Goal: Transaction & Acquisition: Purchase product/service

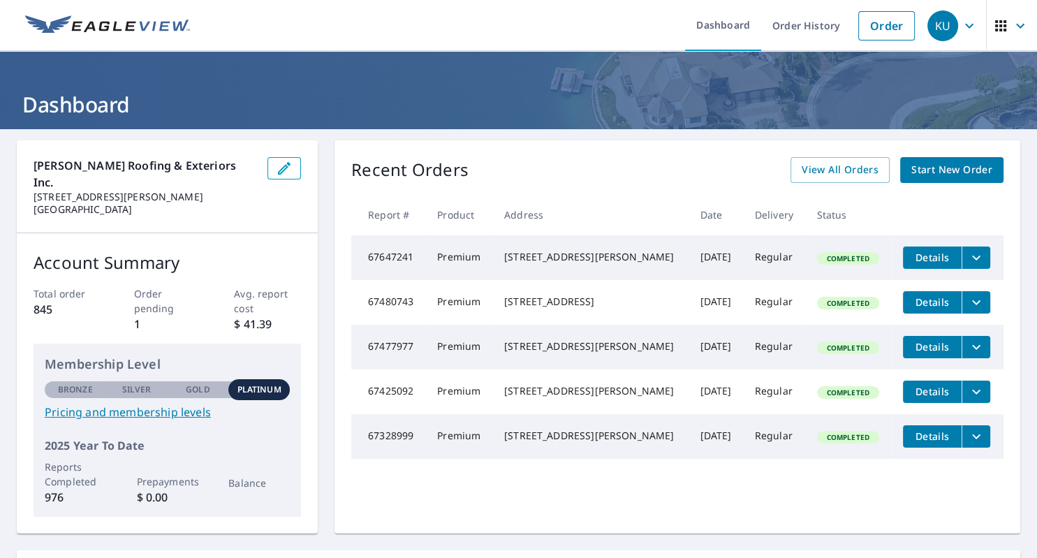
click at [934, 165] on span "Start New Order" at bounding box center [951, 169] width 81 height 17
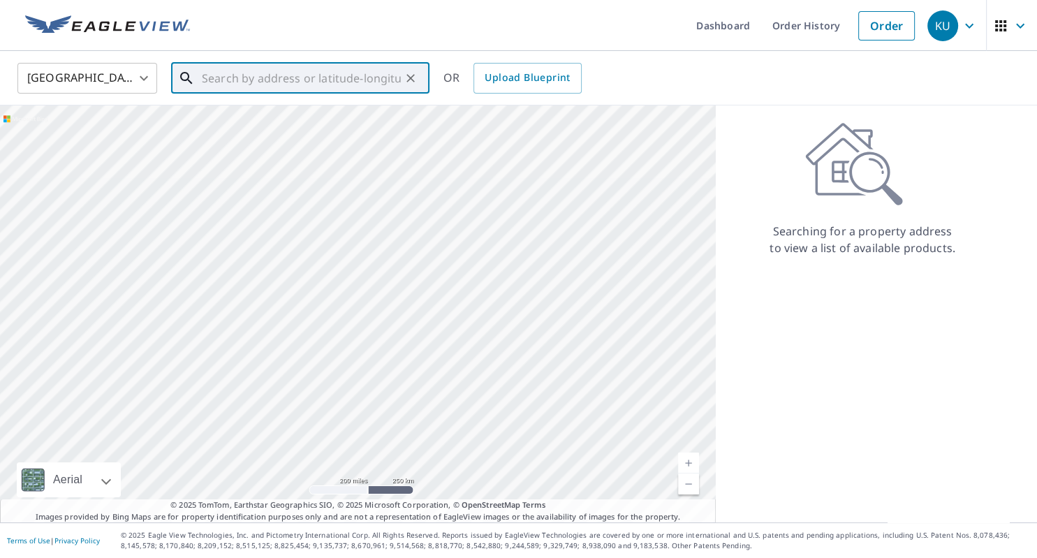
paste input "411 [PERSON_NAME]"
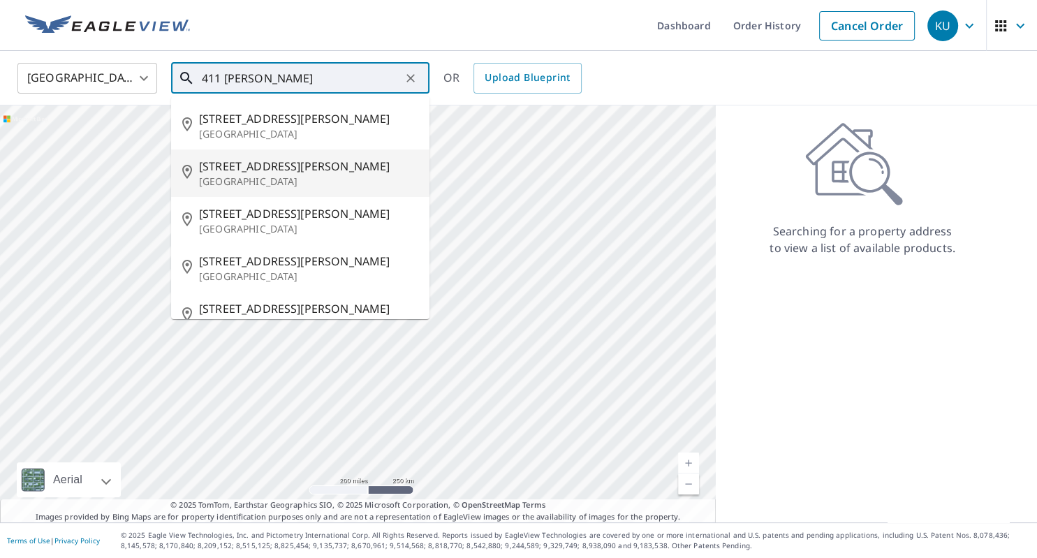
click at [231, 169] on span "[STREET_ADDRESS][PERSON_NAME]" at bounding box center [308, 166] width 219 height 17
type input "[STREET_ADDRESS][PERSON_NAME]"
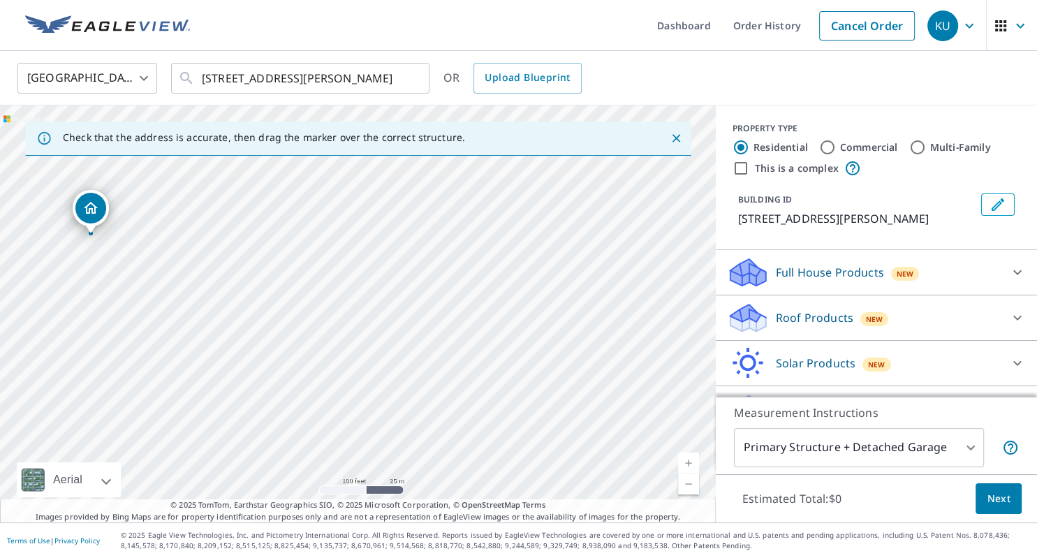
click at [783, 320] on p "Roof Products" at bounding box center [814, 317] width 77 height 17
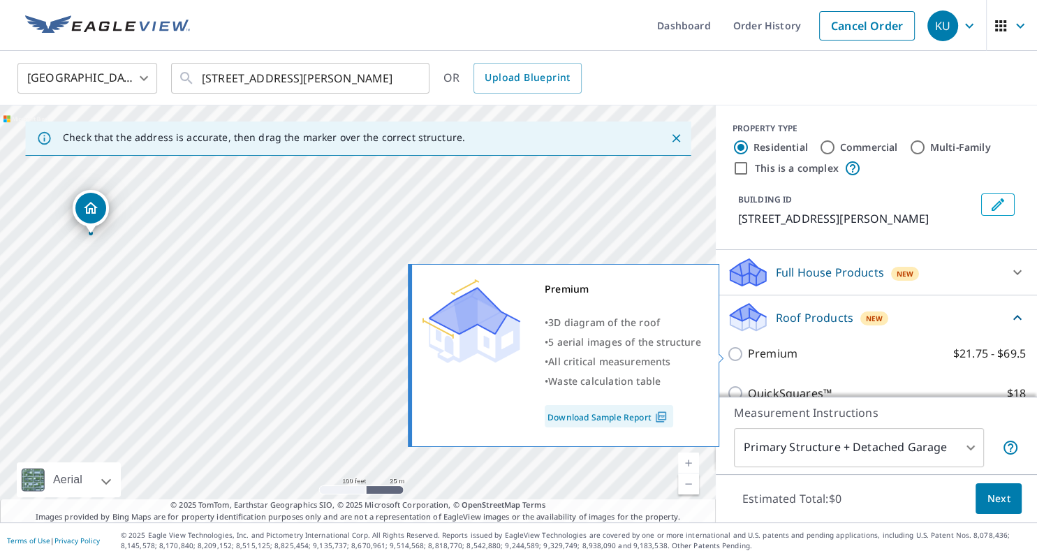
click at [739, 350] on input "Premium $21.75 - $69.5" at bounding box center [737, 354] width 21 height 17
checkbox input "true"
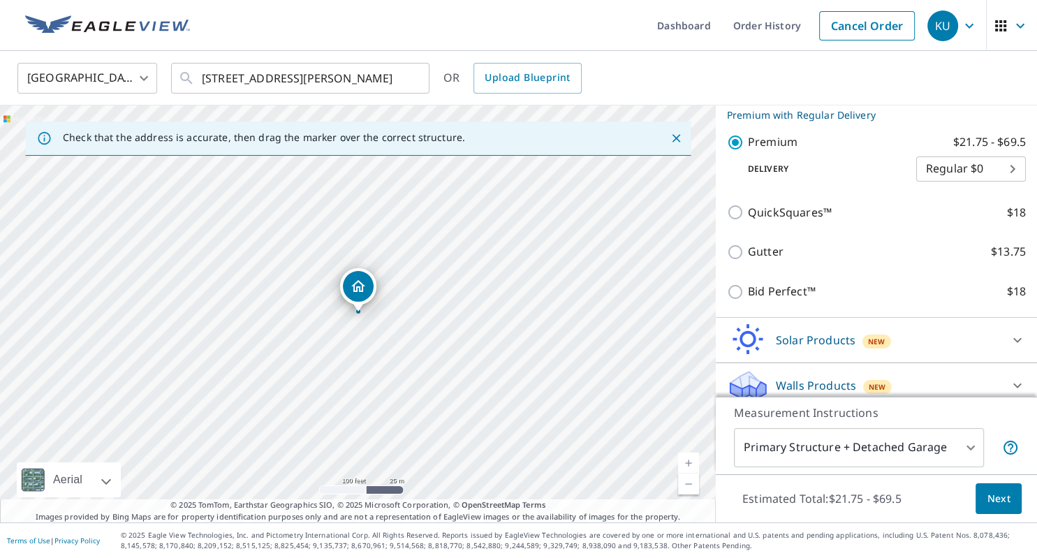
scroll to position [246, 0]
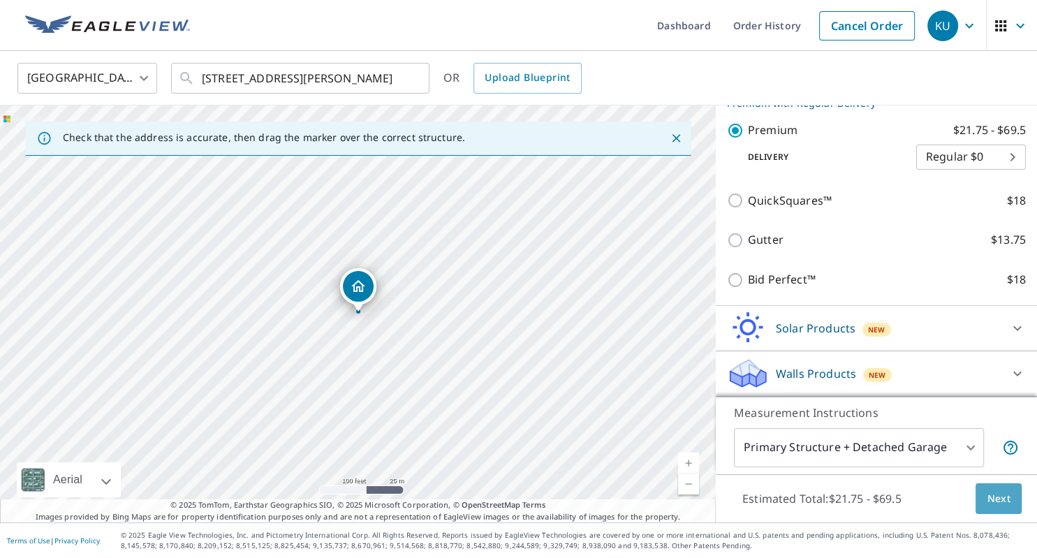
click at [1000, 496] on span "Next" at bounding box center [998, 498] width 24 height 17
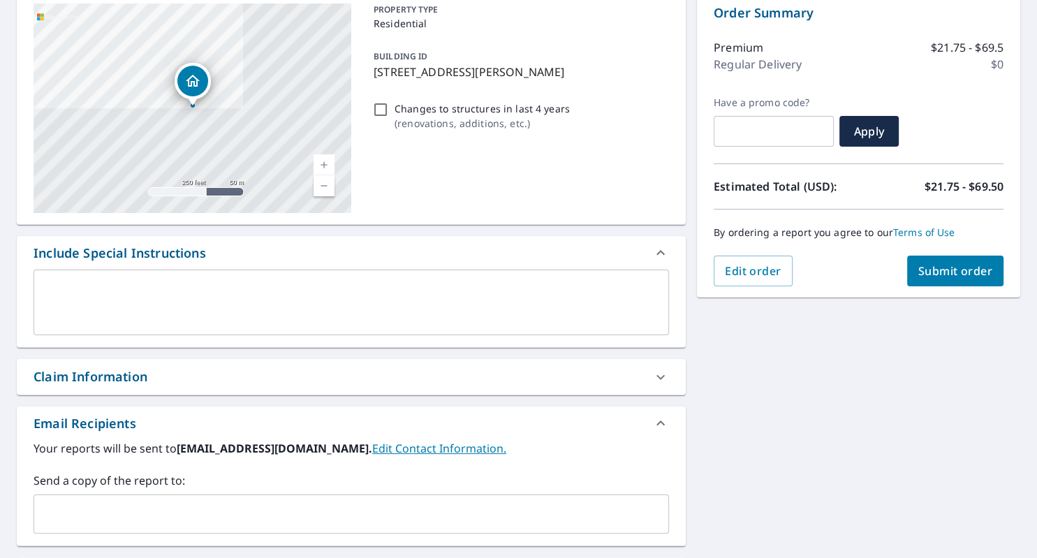
scroll to position [241, 0]
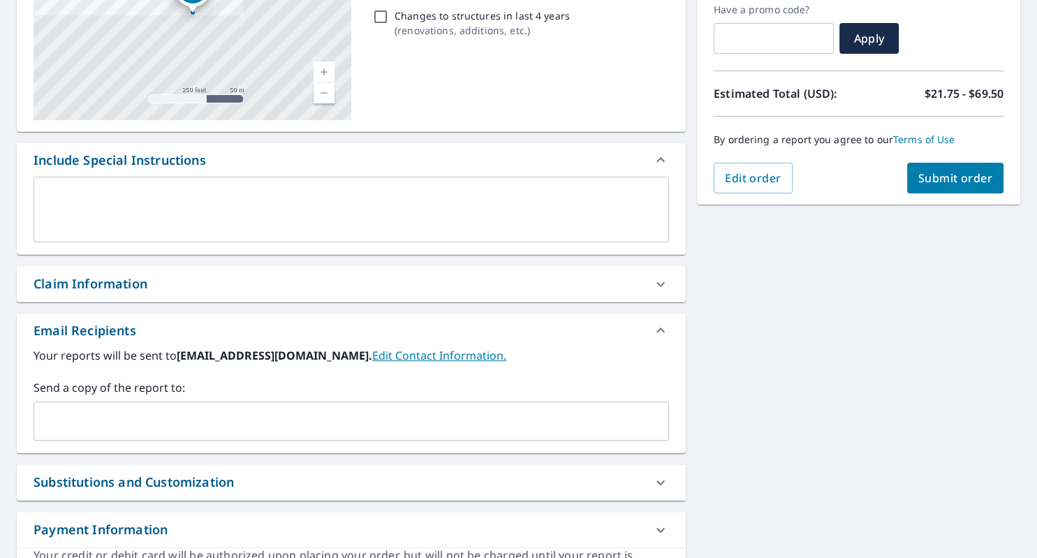
click at [101, 289] on div "Claim Information" at bounding box center [91, 283] width 114 height 19
checkbox input "true"
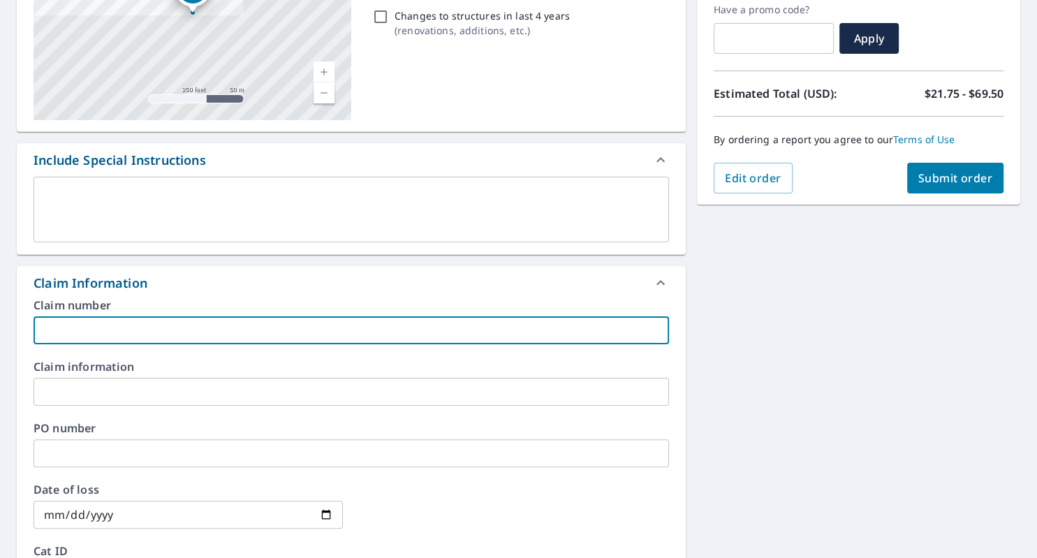
click at [71, 328] on input "text" at bounding box center [351, 330] width 635 height 28
type input "D"
checkbox input "true"
type input "Do"
checkbox input "true"
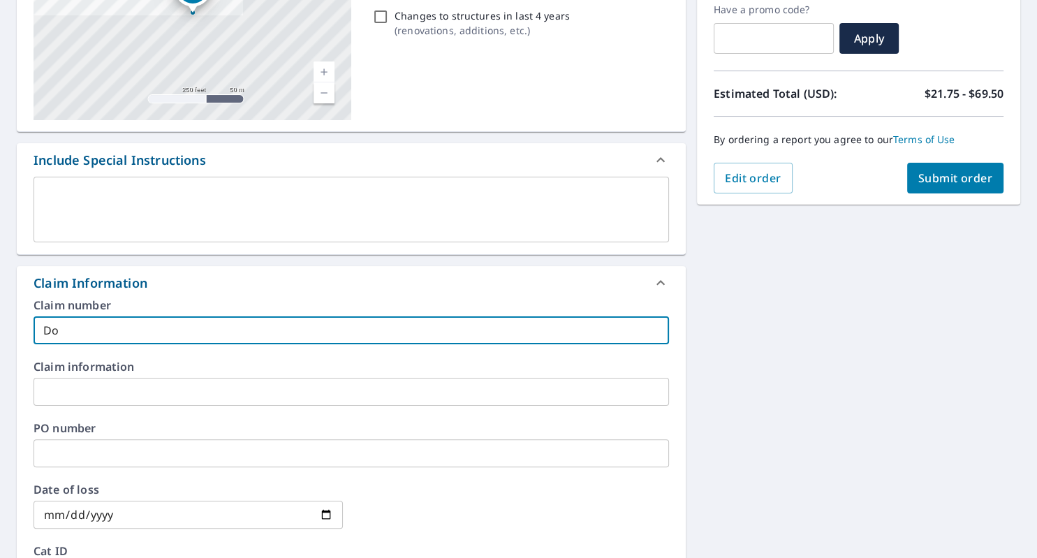
type input "Dor"
checkbox input "true"
type input "[PERSON_NAME]"
checkbox input "true"
type input "[PERSON_NAME]"
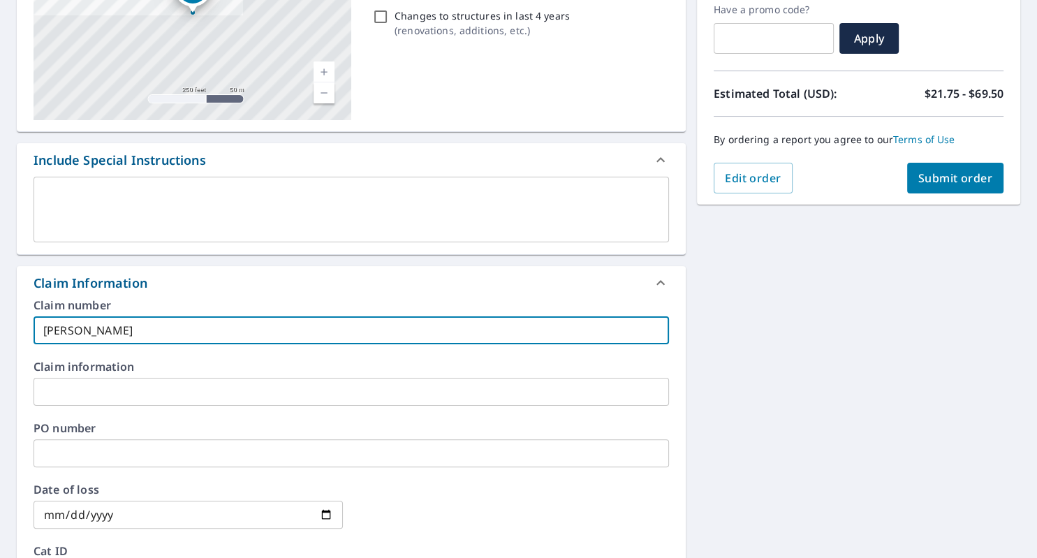
checkbox input "true"
type input "[PERSON_NAME]"
checkbox input "true"
type input "[PERSON_NAME]"
checkbox input "true"
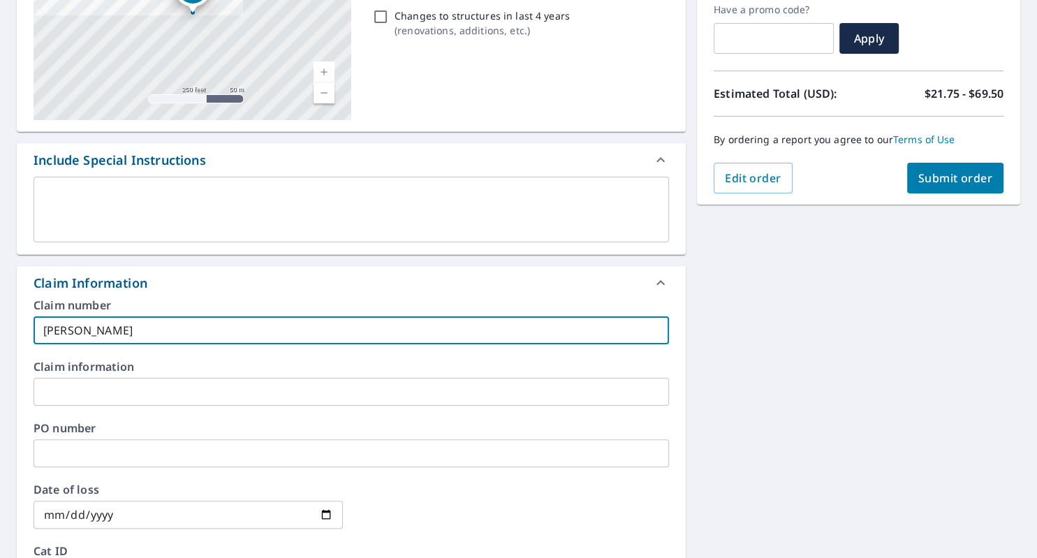
type input "[PERSON_NAME]"
checkbox input "true"
type input "[PERSON_NAME]"
checkbox input "true"
type input "[PERSON_NAME]"
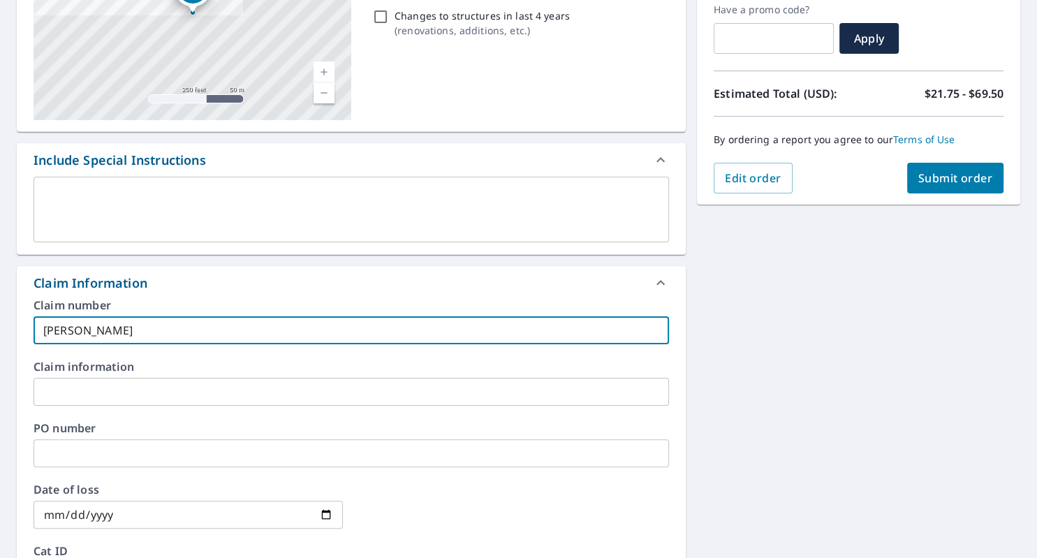
checkbox input "true"
type input "[PERSON_NAME]"
checkbox input "true"
type input "[PERSON_NAME]"
checkbox input "true"
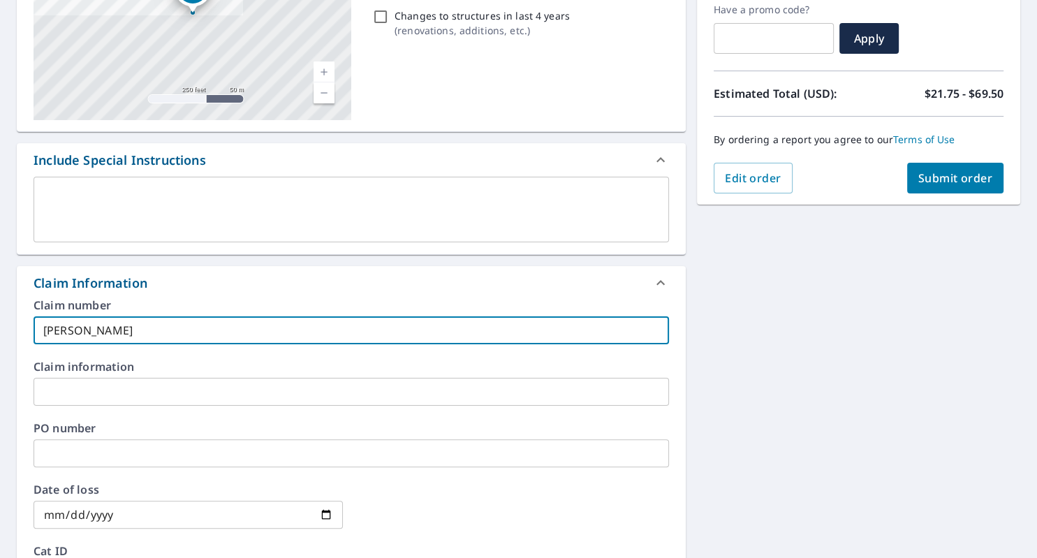
type input "[PERSON_NAME]"
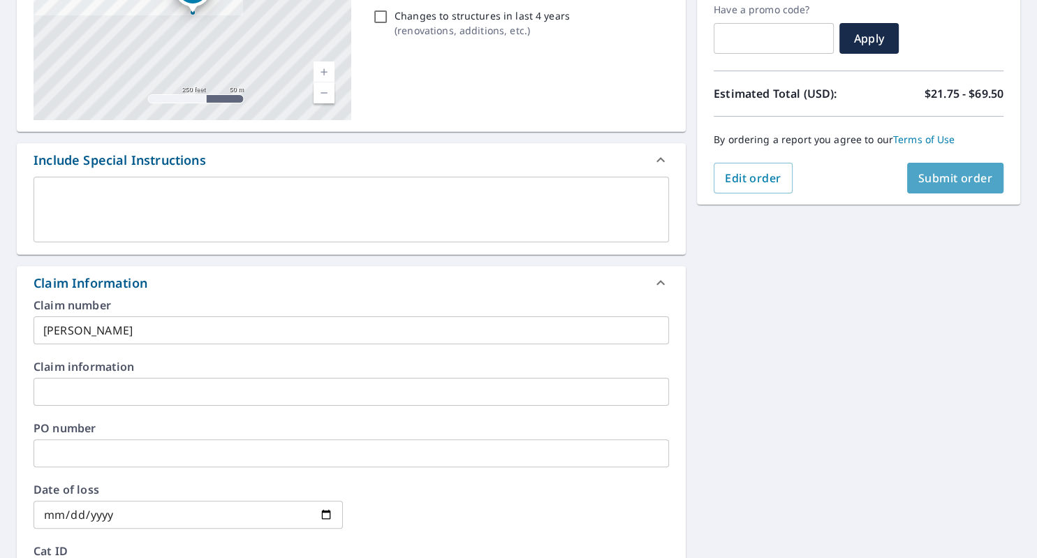
click at [926, 179] on span "Submit order" at bounding box center [955, 177] width 75 height 15
checkbox input "true"
